Goal: Task Accomplishment & Management: Manage account settings

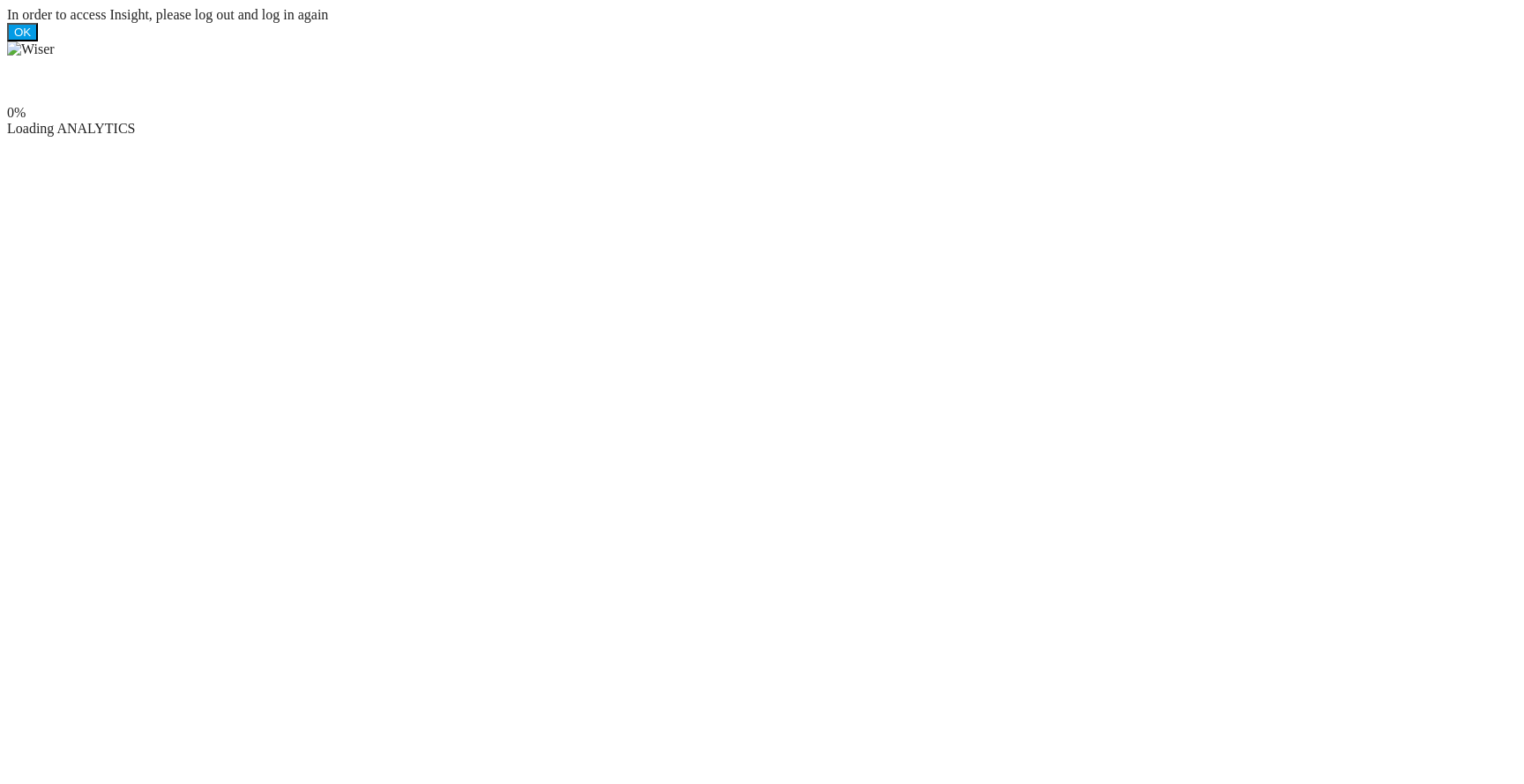
click at [705, 137] on ms-splash-screen "0% Loading ANALYTICS" at bounding box center [762, 89] width 1510 height 95
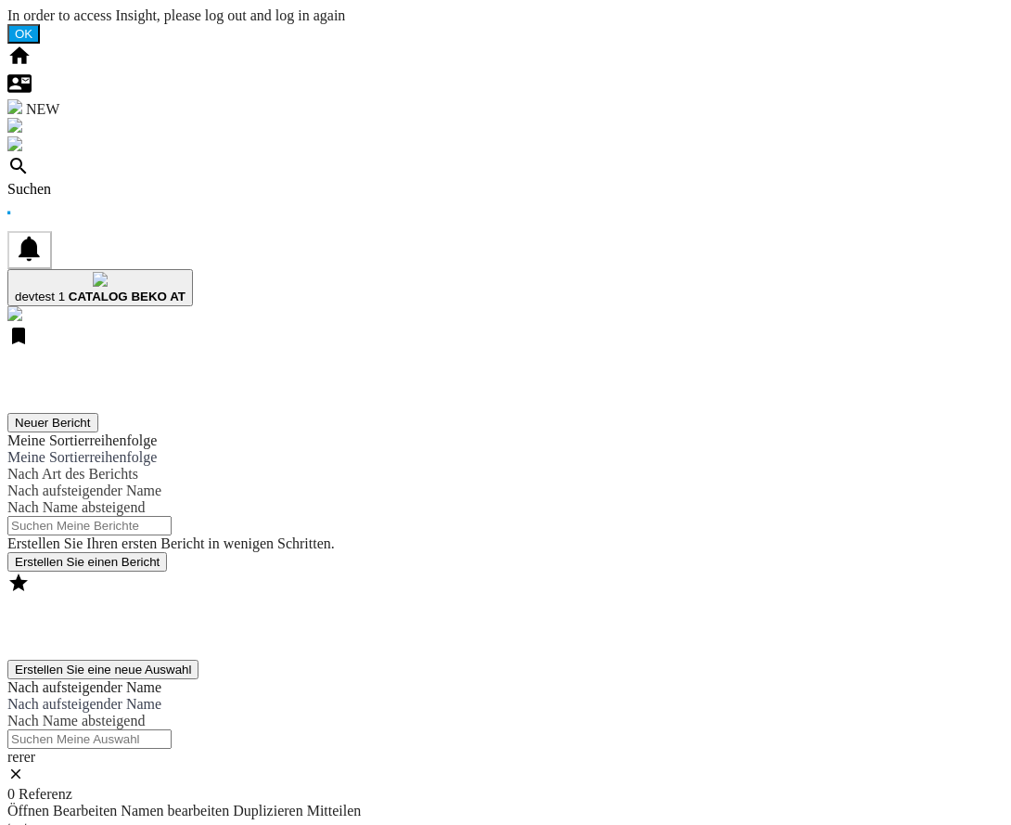
click at [1004, 571] on div "Meine Auswahl Erstellen Sie eine neue Auswahl Nach aufsteigender Name Nach aufs…" at bounding box center [505, 765] width 996 height 389
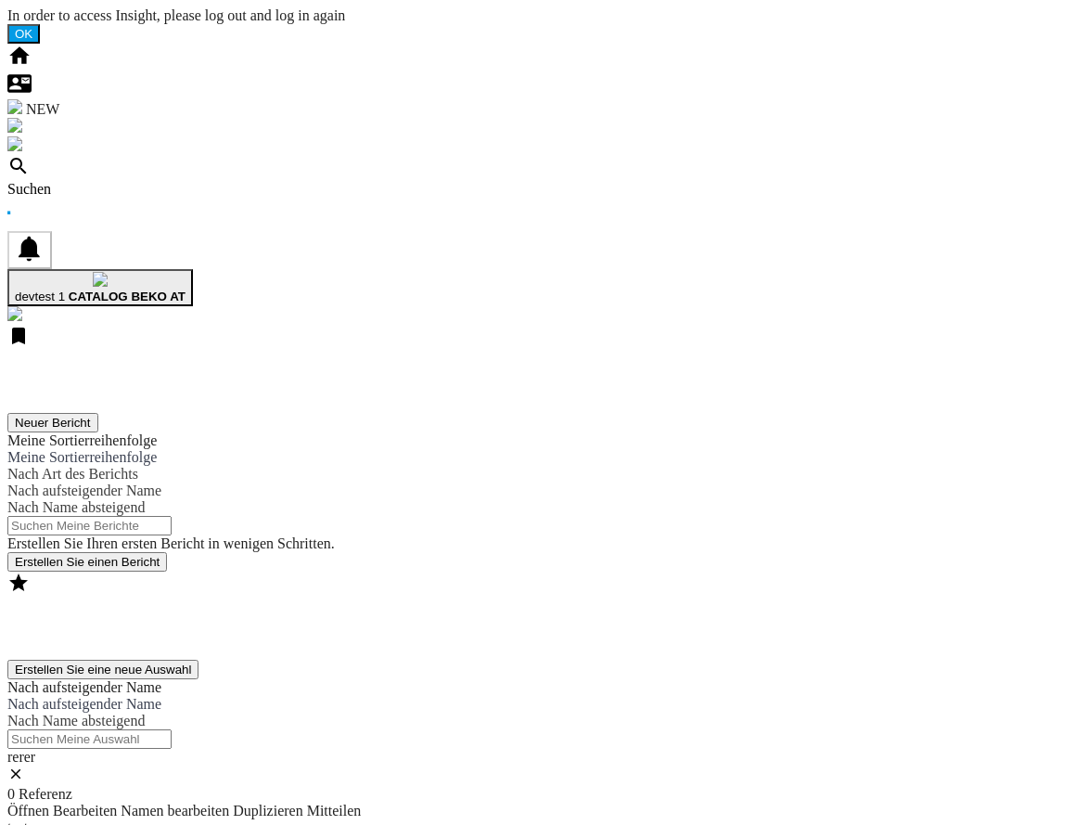
click at [186, 289] on b "CATALOG BEKO AT" at bounding box center [127, 296] width 117 height 14
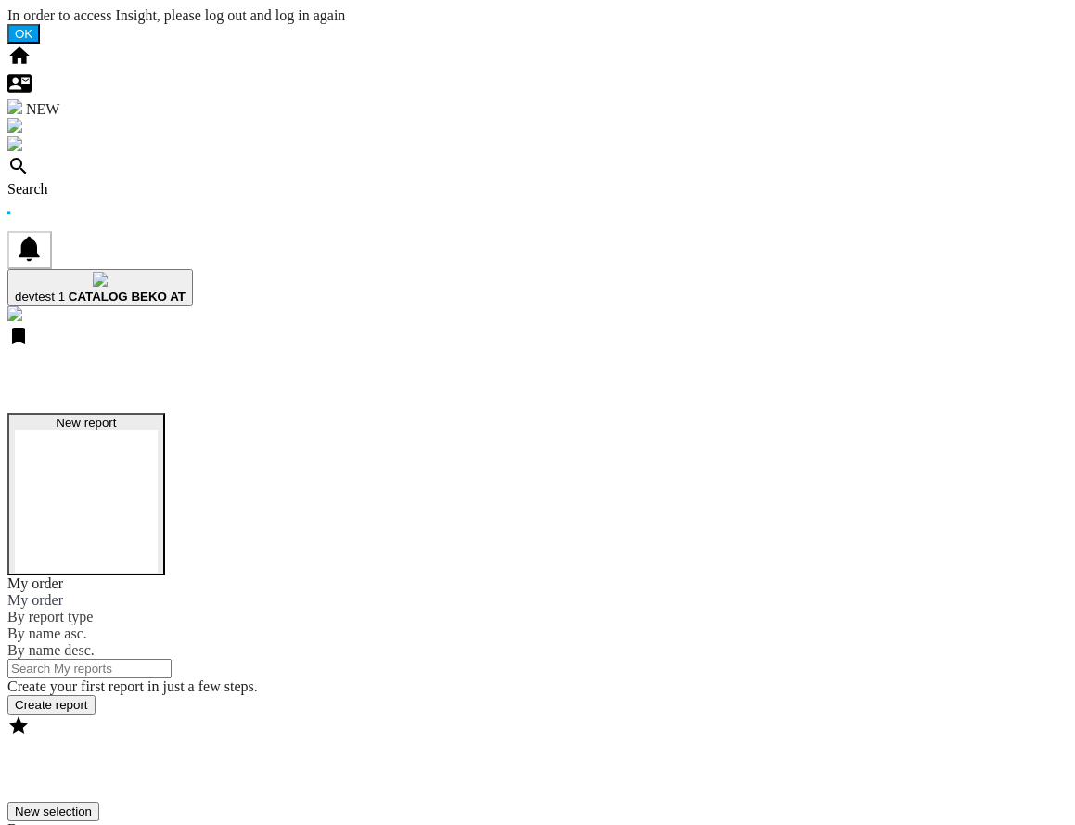
click at [165, 413] on button "New report" at bounding box center [86, 494] width 158 height 162
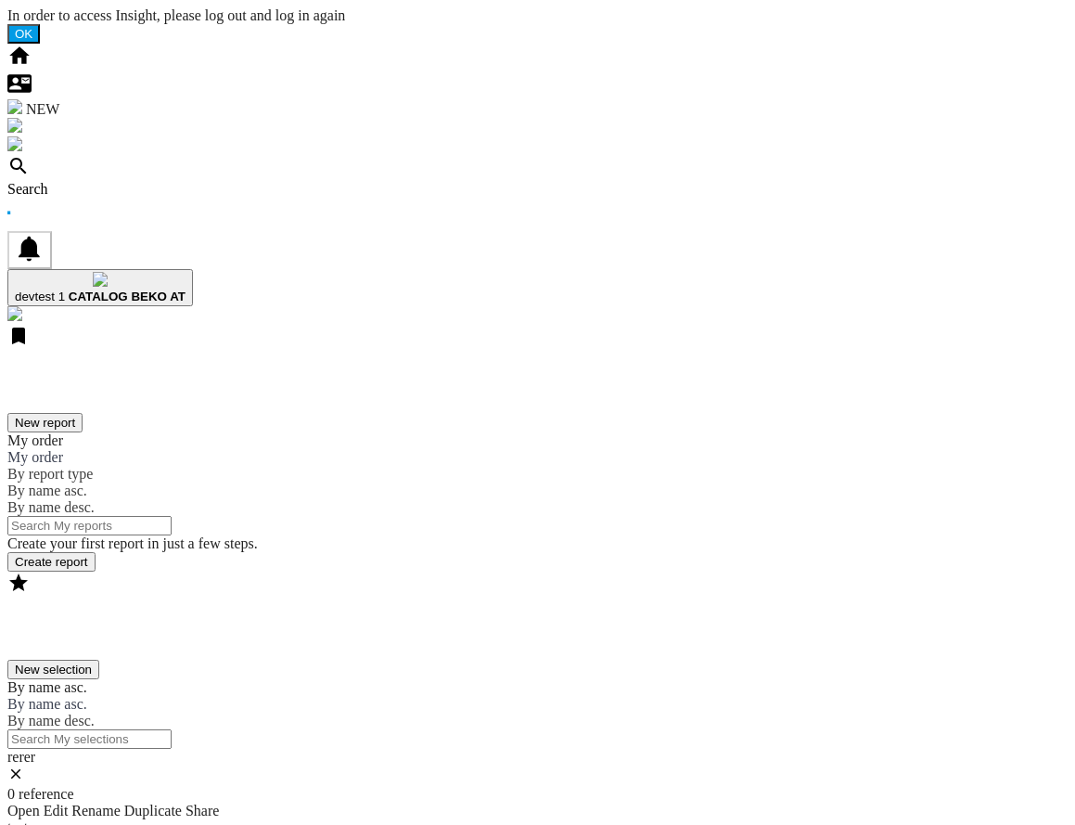
click at [83, 413] on button "New report" at bounding box center [44, 422] width 75 height 19
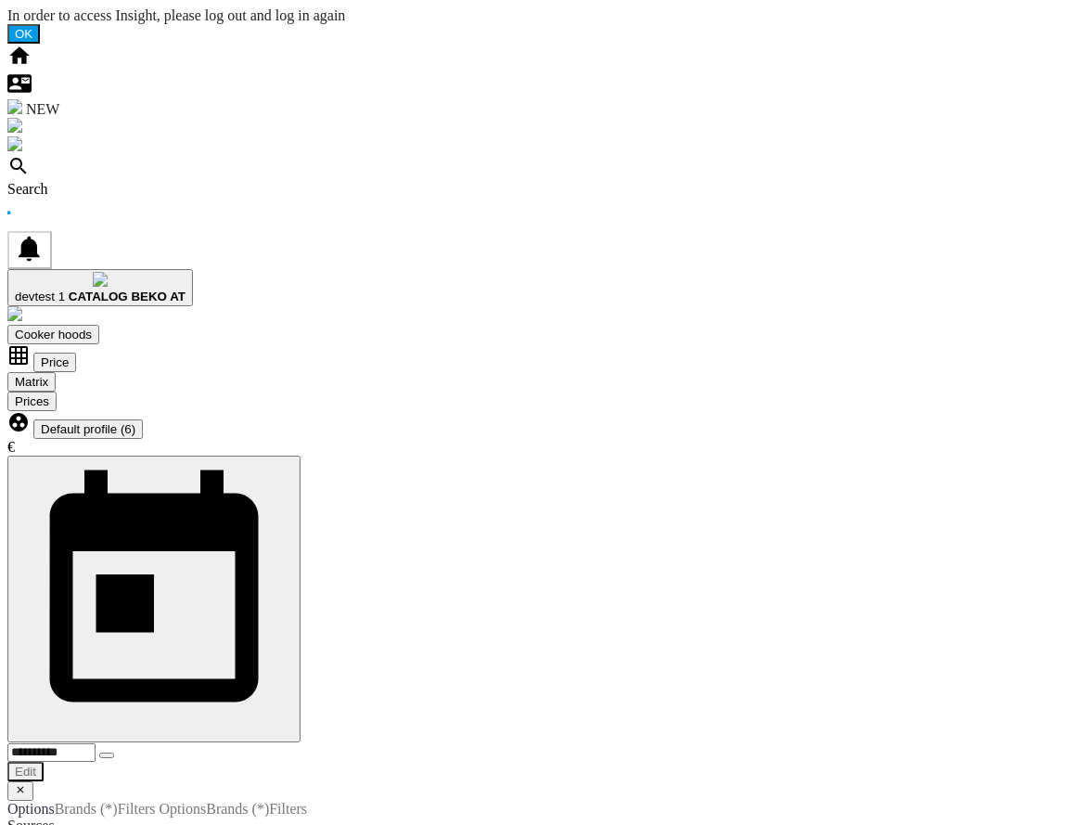
click at [143, 419] on button "Default profile (6)" at bounding box center [87, 428] width 109 height 19
click at [7, 7] on md-backdrop at bounding box center [7, 7] width 0 height 0
click at [99, 326] on span at bounding box center [99, 334] width 0 height 16
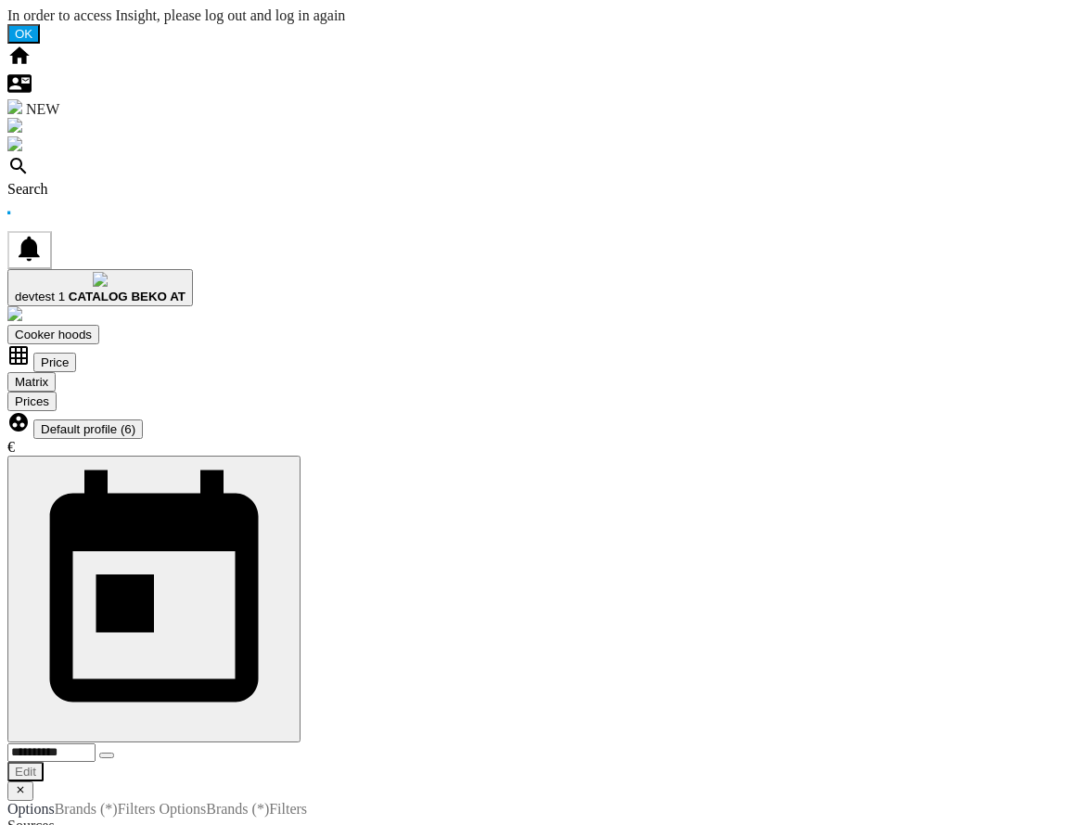
click at [135, 422] on span "Default profile (6)" at bounding box center [88, 429] width 95 height 14
click at [7, 7] on md-backdrop at bounding box center [7, 7] width 0 height 0
click at [96, 743] on input "**********" at bounding box center [51, 752] width 88 height 19
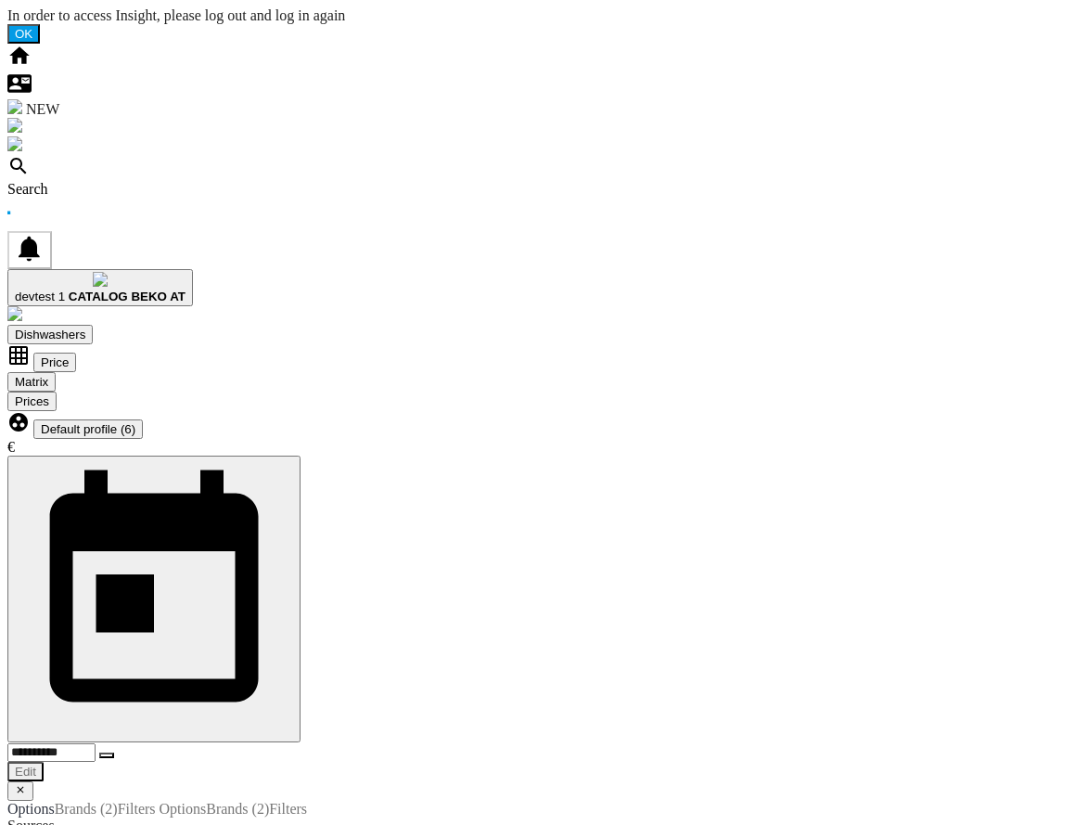
click at [107, 755] on div "Open calendar" at bounding box center [107, 755] width 0 height 0
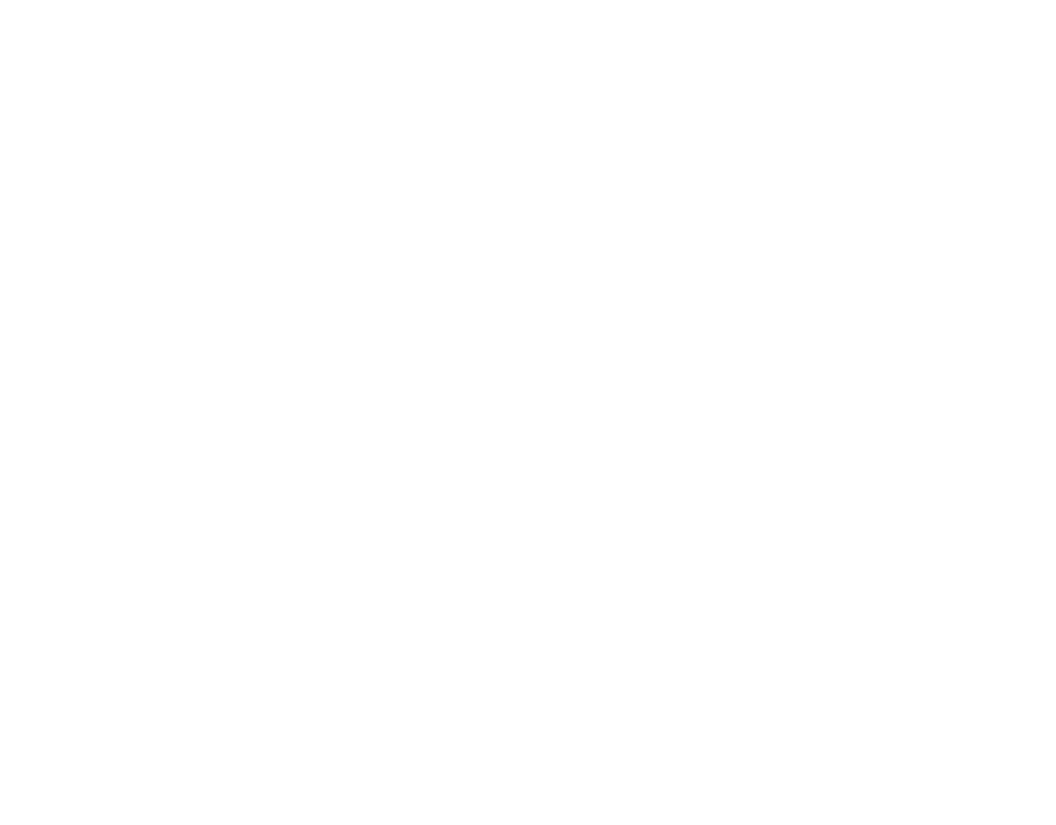
scroll to position [8851, 0]
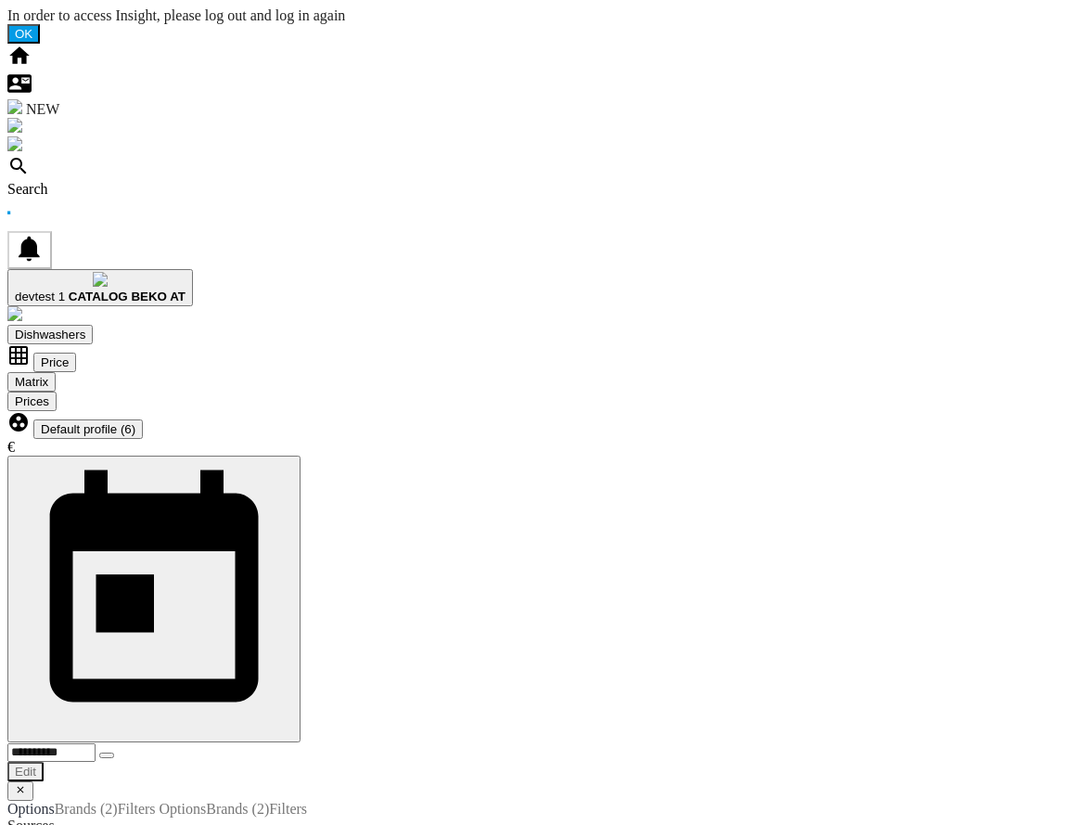
click at [135, 422] on span "Default profile (6)" at bounding box center [88, 429] width 95 height 14
click at [71, 422] on span "all (6)" at bounding box center [56, 429] width 31 height 14
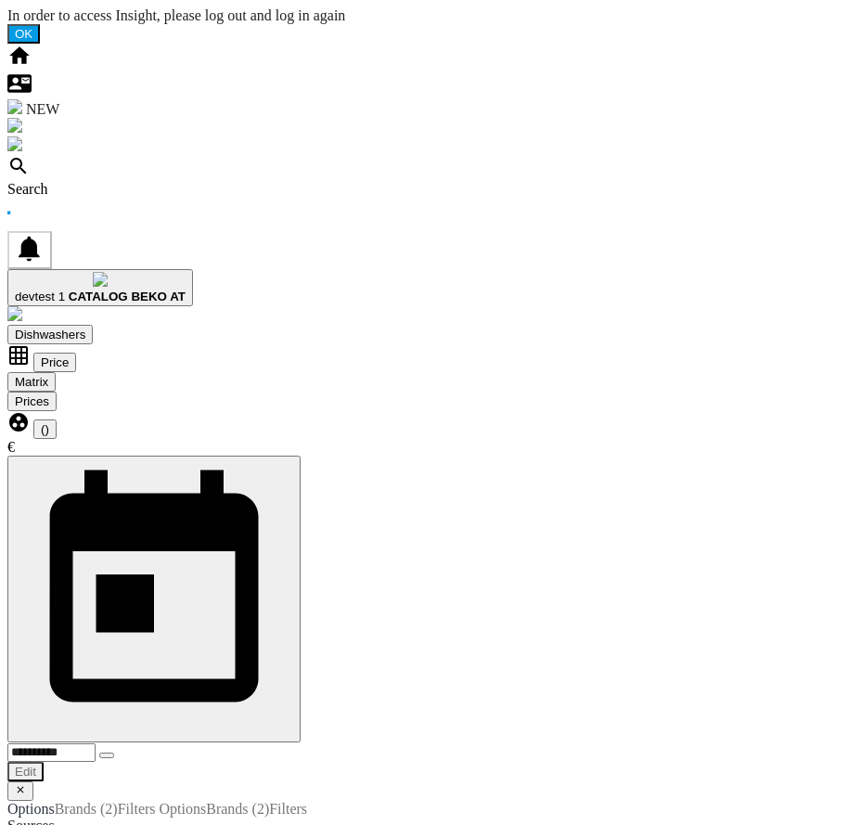
click at [57, 419] on button "()" at bounding box center [44, 428] width 23 height 19
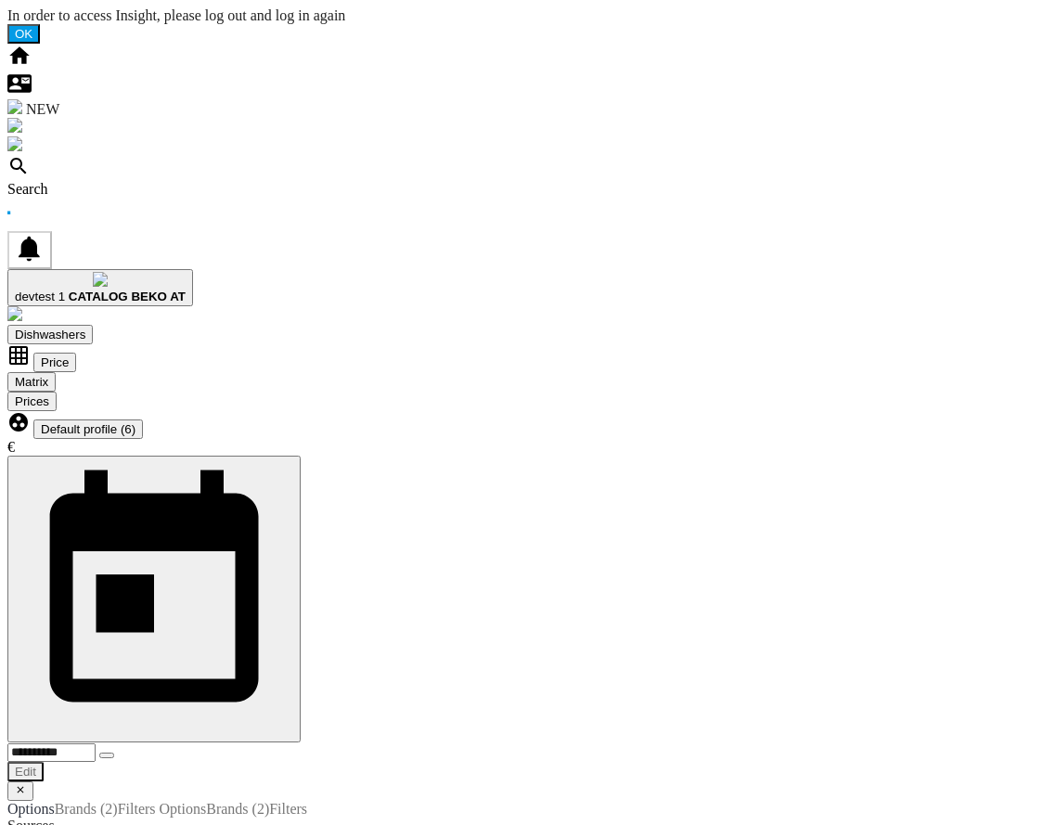
click at [135, 436] on div at bounding box center [88, 436] width 95 height 0
click at [7, 7] on md-backdrop at bounding box center [7, 7] width 0 height 0
click at [135, 422] on span "Default profile (6)" at bounding box center [88, 429] width 95 height 14
